Goal: Information Seeking & Learning: Learn about a topic

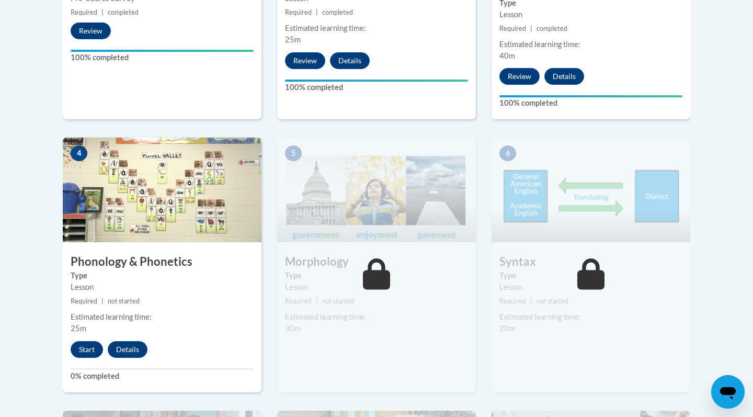
scroll to position [594, 0]
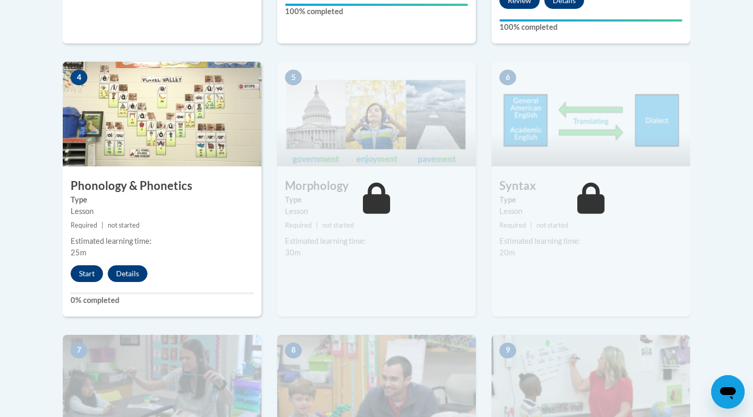
click at [83, 275] on button "Start" at bounding box center [87, 273] width 32 height 17
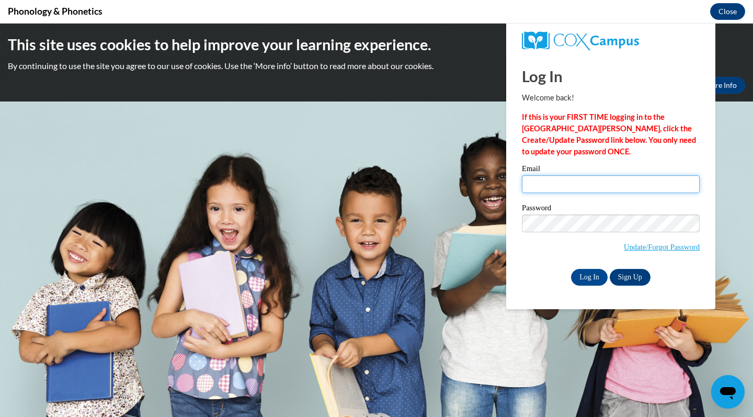
scroll to position [0, 0]
type input "[EMAIL_ADDRESS][DOMAIN_NAME]"
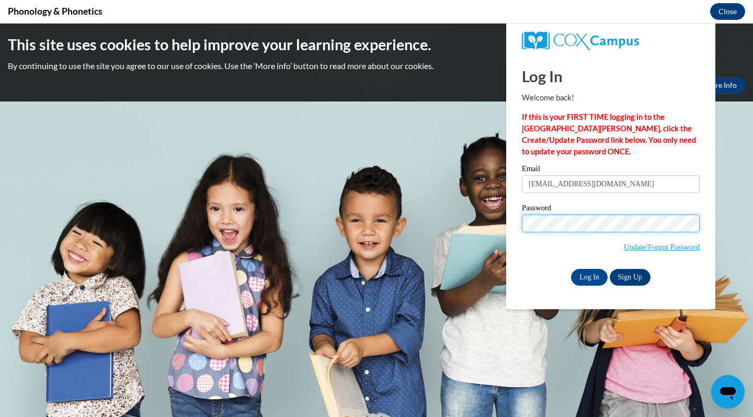
click at [589, 275] on input "Log In" at bounding box center [589, 277] width 37 height 17
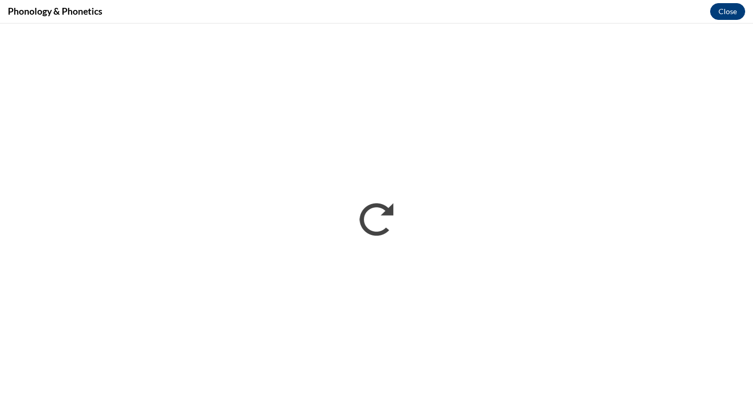
click at [737, 12] on button "Close" at bounding box center [727, 11] width 35 height 17
